Goal: Transaction & Acquisition: Purchase product/service

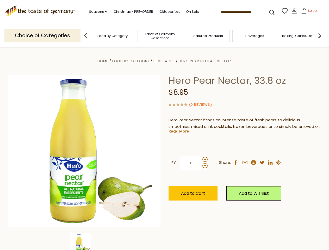
click at [164, 125] on div "Home Food By Category [GEOGRAPHIC_DATA] Hero Pear Nectar, 33.8 oz Hero Pear Nec…" at bounding box center [164, 158] width 320 height 201
click at [96, 12] on link "Seasons dropdown_arrow" at bounding box center [98, 12] width 18 height 6
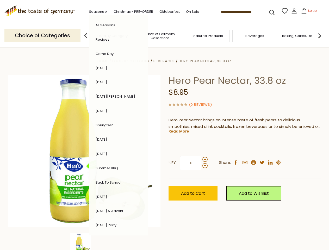
click at [242, 12] on input at bounding box center [241, 11] width 44 height 7
click at [308, 12] on span "$0.00" at bounding box center [312, 11] width 9 height 4
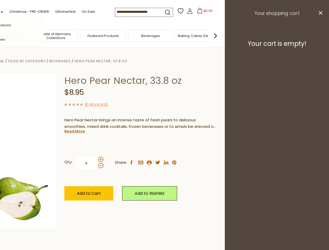
click at [44, 35] on div "All Seasons Recipes Game Day [DATE] [DATE] [DATE][PERSON_NAME] [DATE] Springfes…" at bounding box center [14, 125] width 59 height 221
click at [221, 35] on img at bounding box center [215, 35] width 10 height 10
click at [164, 149] on div "Qty: * Share: facebook email printer twitter linkedin pinterest" at bounding box center [140, 163] width 152 height 30
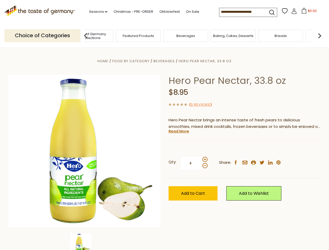
click at [84, 242] on img at bounding box center [80, 243] width 21 height 21
click at [178, 131] on link "Read More" at bounding box center [179, 131] width 21 height 5
